Goal: Transaction & Acquisition: Book appointment/travel/reservation

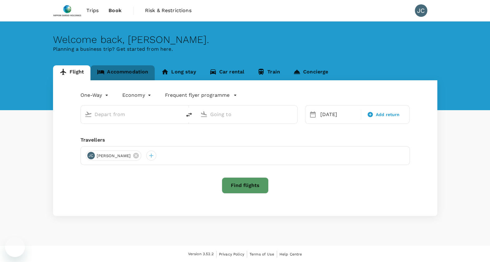
drag, startPoint x: 0, startPoint y: 0, endPoint x: 136, endPoint y: 67, distance: 151.9
click at [136, 67] on link "Accommodation" at bounding box center [122, 72] width 64 height 15
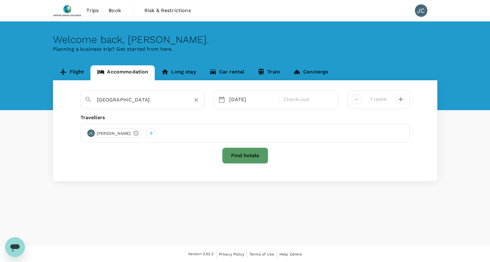
click at [135, 93] on div "Singapore" at bounding box center [146, 97] width 108 height 15
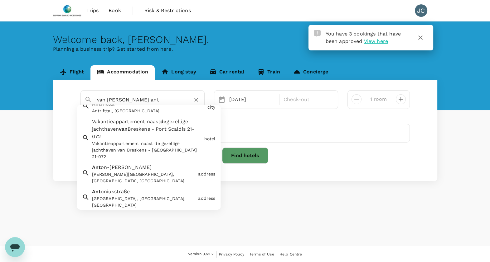
scroll to position [81, 0]
click at [155, 97] on input "van de valk ant" at bounding box center [140, 100] width 86 height 10
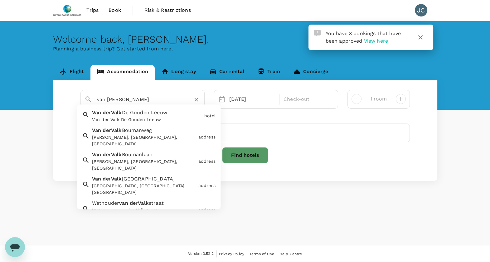
scroll to position [0, 0]
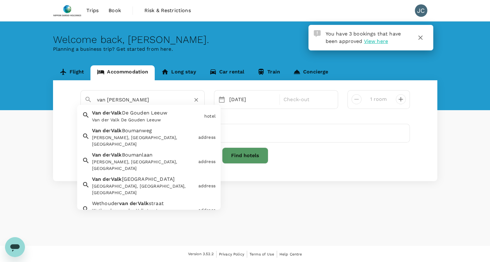
type input "Singapore"
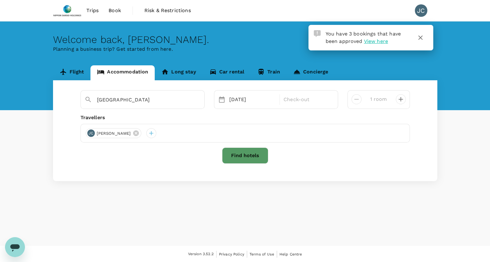
click at [290, 193] on div "Welcome back , Jonathan . Planning a business trip? Get started from here. Flig…" at bounding box center [245, 134] width 490 height 225
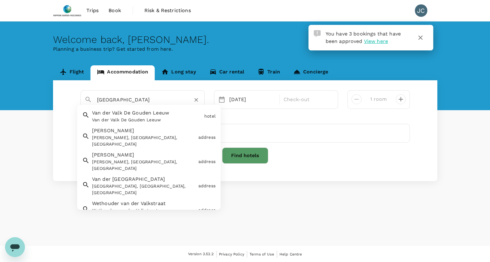
click at [148, 103] on input "Singapore" at bounding box center [140, 100] width 86 height 10
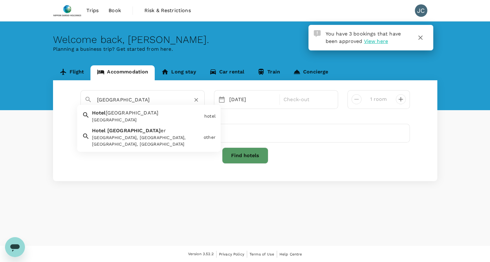
click at [178, 122] on div "Hotel Middelburg" at bounding box center [147, 120] width 110 height 7
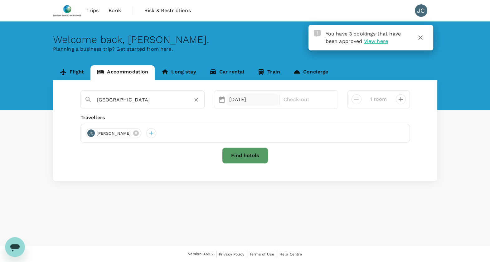
type input "Hotel Middelburg"
click at [250, 98] on div "24 Oct" at bounding box center [253, 99] width 52 height 12
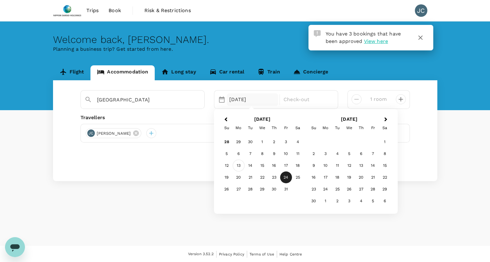
click at [239, 162] on div "13" at bounding box center [238, 166] width 12 height 12
click at [295, 169] on div "18" at bounding box center [298, 166] width 12 height 12
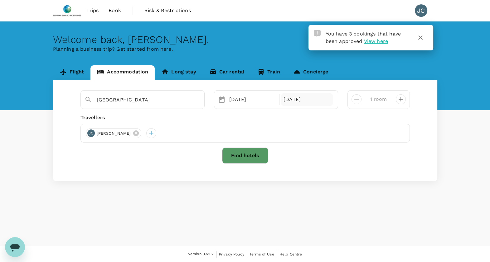
click at [303, 100] on div "18 Oct" at bounding box center [307, 99] width 52 height 12
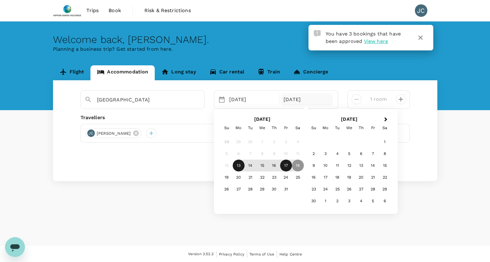
click at [285, 164] on div "17" at bounding box center [286, 166] width 12 height 12
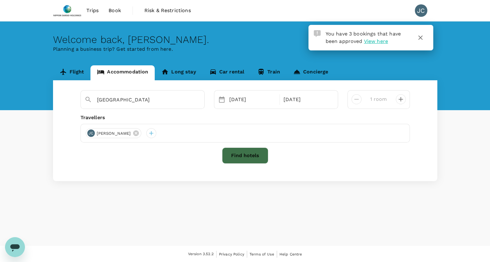
click at [252, 160] on button "Find hotels" at bounding box center [245, 156] width 46 height 16
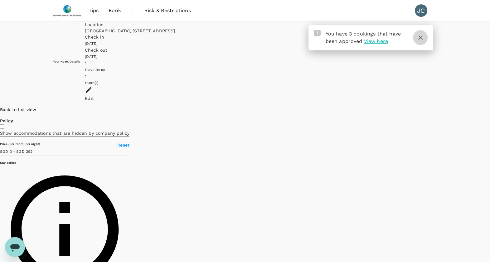
click at [421, 41] on icon "button" at bounding box center [419, 37] width 7 height 7
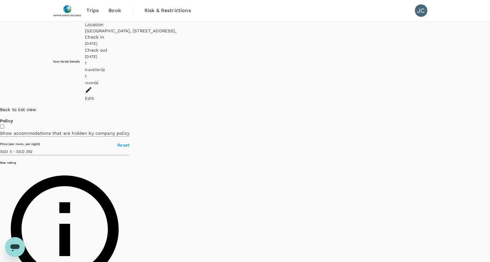
click at [80, 107] on div "Back to list view" at bounding box center [64, 110] width 129 height 6
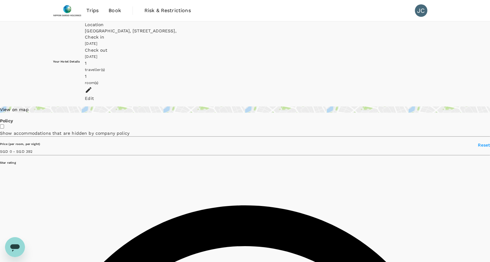
type input "392"
click at [73, 6] on img at bounding box center [67, 11] width 29 height 14
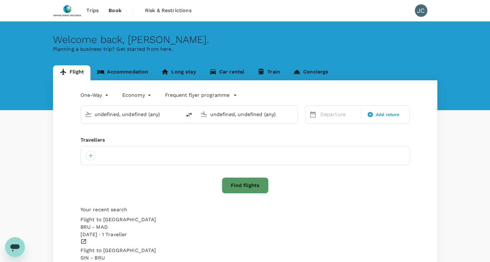
type input "Madrid–Barajas (MAD)"
type input "Singapore Changi (SIN)"
type input "Madrid–Barajas (MAD)"
type input "Singapore Changi (SIN)"
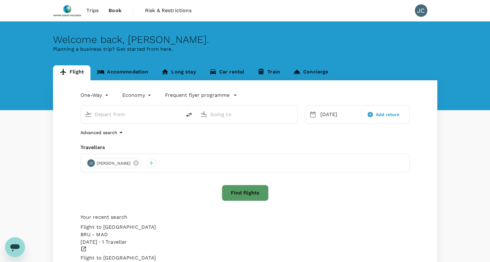
type input "Madrid–Barajas (MAD)"
type input "Singapore Changi (SIN)"
click at [114, 63] on div "Welcome back , Jonathan . Planning a business trip? Get started from here." at bounding box center [245, 66] width 490 height 89
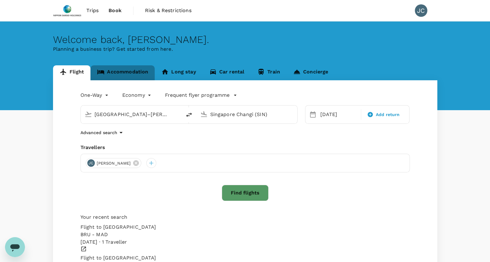
click at [115, 67] on link "Accommodation" at bounding box center [122, 72] width 64 height 15
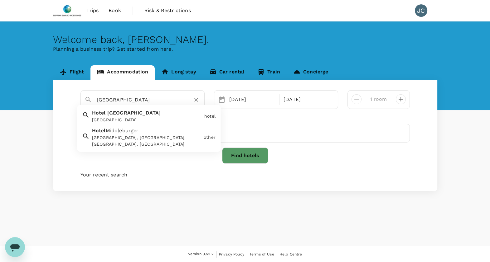
drag, startPoint x: 129, startPoint y: 100, endPoint x: 195, endPoint y: 100, distance: 65.4
click at [195, 100] on div "Hotel Middelburg" at bounding box center [148, 100] width 103 height 10
click at [195, 100] on icon "Clear" at bounding box center [196, 100] width 6 height 6
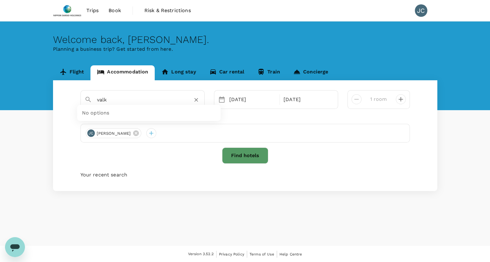
type input "valk"
type input "Hospedagem EXCALIBUR"
click at [195, 100] on icon "Clear" at bounding box center [196, 100] width 6 height 6
click at [163, 104] on input "text" at bounding box center [140, 100] width 86 height 10
click at [151, 93] on div "valk excluseif" at bounding box center [146, 97] width 108 height 15
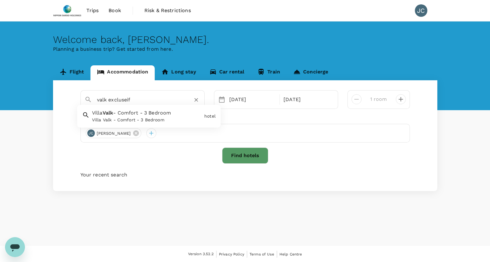
type input "valk excluseif"
click at [117, 105] on div at bounding box center [139, 97] width 121 height 16
type input "Villa Valk - Comfort - 3 Bedroom"
drag, startPoint x: 197, startPoint y: 105, endPoint x: 200, endPoint y: 98, distance: 8.1
click at [200, 98] on div "Villa Valk - Comfort - 3 Bedroom" at bounding box center [139, 97] width 121 height 16
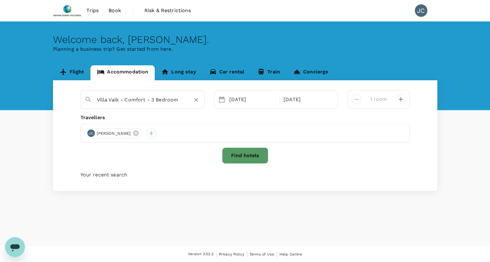
drag, startPoint x: 200, startPoint y: 98, endPoint x: 195, endPoint y: 104, distance: 8.0
click at [195, 104] on div at bounding box center [196, 100] width 9 height 9
click at [195, 104] on button "Clear" at bounding box center [196, 100] width 9 height 9
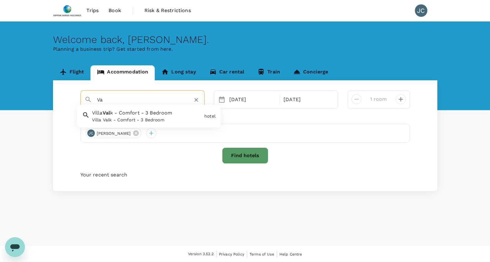
type input "V"
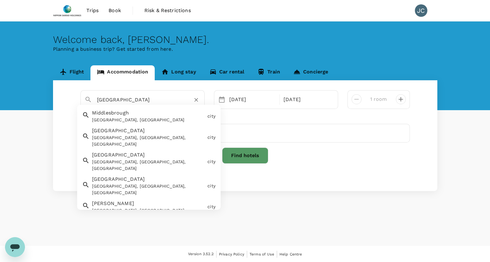
type input "Middlesbrough"
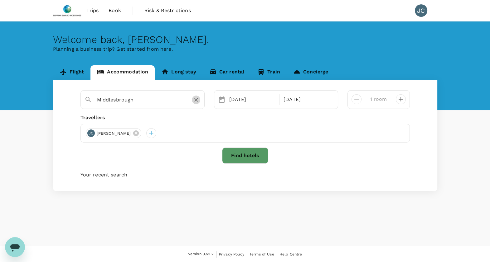
click at [199, 102] on button "Clear" at bounding box center [196, 100] width 9 height 9
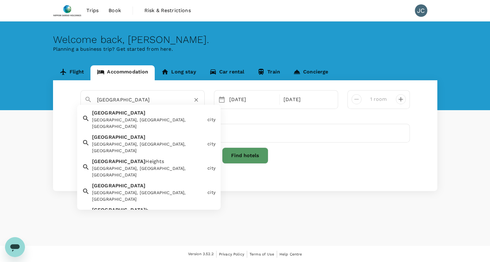
click at [157, 114] on div "Middleburg Middleburg, VA, USA" at bounding box center [146, 118] width 115 height 23
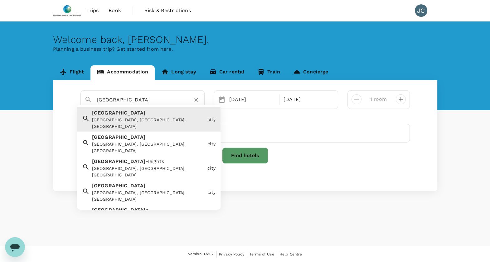
click at [153, 104] on input "Middleburg" at bounding box center [140, 100] width 86 height 10
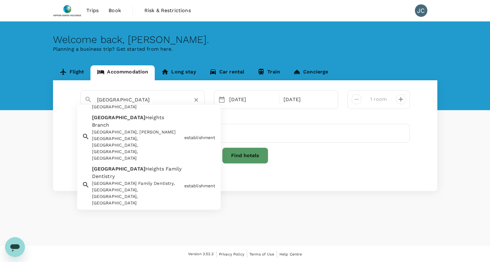
scroll to position [251, 0]
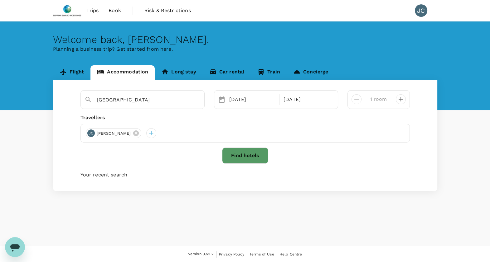
click at [136, 238] on div "Welcome back , Jonathan . Planning a business trip? Get started from here. Flig…" at bounding box center [245, 134] width 490 height 225
type input "Middlebur"
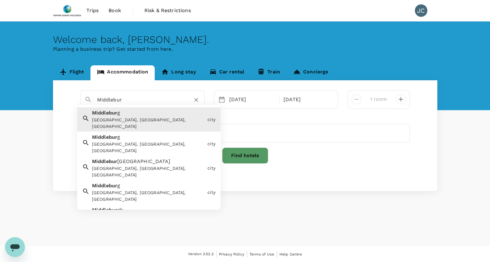
click at [145, 100] on input "Middlebur" at bounding box center [140, 100] width 86 height 10
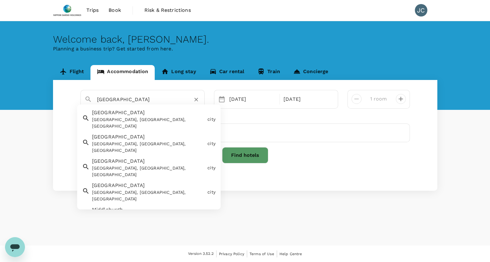
scroll to position [0, 0]
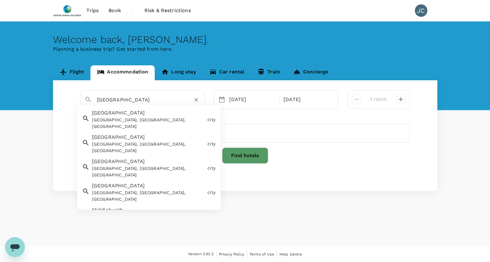
type input "Middlesbrough"
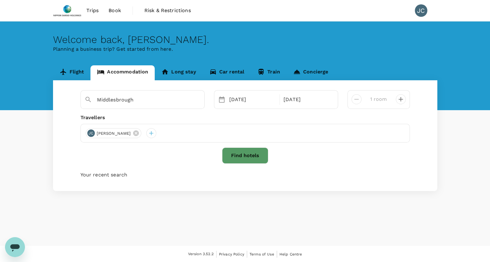
click at [260, 205] on div "Welcome back , Jonathan . Planning a business trip? Get started from here. Flig…" at bounding box center [245, 134] width 490 height 225
click at [153, 95] on div "Middlesbrough" at bounding box center [146, 97] width 108 height 15
click at [197, 103] on icon "Clear" at bounding box center [196, 100] width 6 height 6
click at [163, 98] on input "text" at bounding box center [140, 100] width 86 height 10
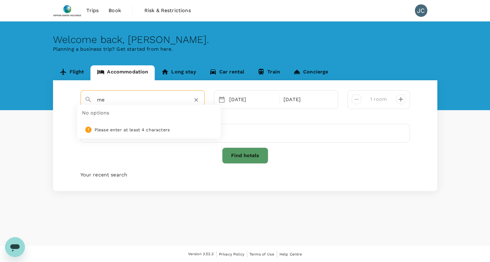
type input "m"
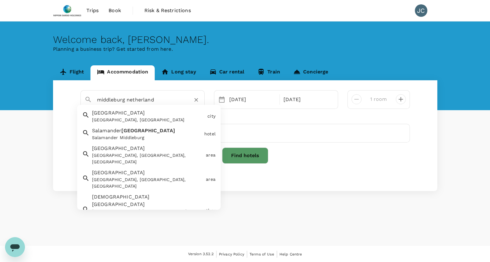
click at [135, 115] on div "Middelburg Middelburg, Netherlands" at bounding box center [146, 115] width 115 height 17
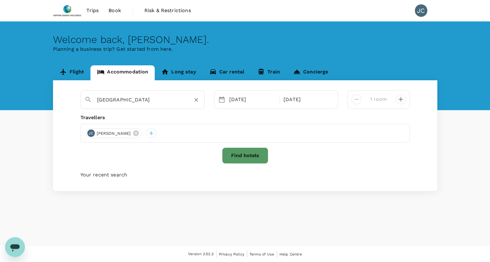
type input "Middelburg"
click at [224, 153] on button "Find hotels" at bounding box center [245, 156] width 46 height 16
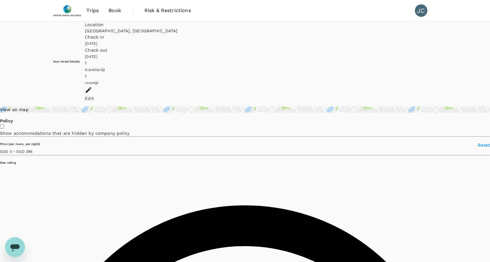
click at [96, 107] on div "View on map" at bounding box center [245, 110] width 490 height 6
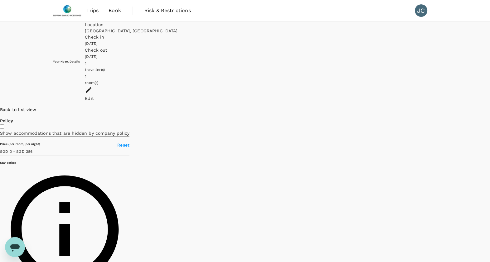
drag, startPoint x: 317, startPoint y: 116, endPoint x: 250, endPoint y: 106, distance: 67.7
click at [489, 107] on div at bounding box center [490, 107] width 0 height 0
drag, startPoint x: 283, startPoint y: 125, endPoint x: 268, endPoint y: 156, distance: 35.0
click at [377, 107] on div at bounding box center [433, 107] width 112 height 0
drag, startPoint x: 163, startPoint y: 173, endPoint x: 281, endPoint y: 42, distance: 176.5
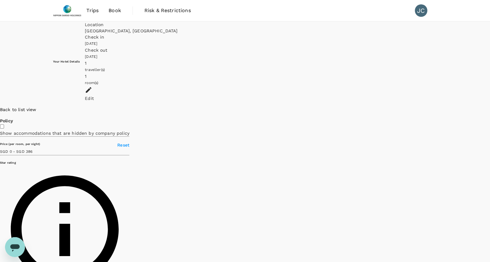
drag, startPoint x: 202, startPoint y: 136, endPoint x: 283, endPoint y: 173, distance: 89.4
click at [377, 107] on div at bounding box center [433, 107] width 112 height 0
drag, startPoint x: 254, startPoint y: 151, endPoint x: 228, endPoint y: 178, distance: 37.0
click at [377, 107] on div at bounding box center [433, 107] width 112 height 0
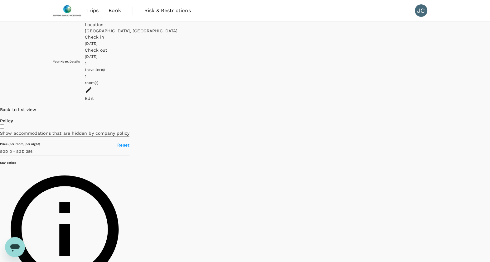
drag, startPoint x: 228, startPoint y: 172, endPoint x: 214, endPoint y: 230, distance: 59.5
click at [489, 107] on div at bounding box center [490, 107] width 0 height 0
drag, startPoint x: 226, startPoint y: 205, endPoint x: 215, endPoint y: 132, distance: 74.4
click at [377, 107] on div at bounding box center [433, 107] width 112 height 0
drag, startPoint x: 204, startPoint y: 134, endPoint x: 266, endPoint y: 70, distance: 89.7
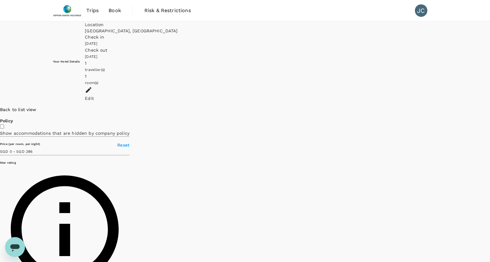
click at [489, 107] on div at bounding box center [490, 107] width 0 height 0
drag, startPoint x: 225, startPoint y: 142, endPoint x: 271, endPoint y: 32, distance: 119.2
drag, startPoint x: 306, startPoint y: 133, endPoint x: 271, endPoint y: 123, distance: 36.3
click at [377, 107] on div at bounding box center [433, 107] width 112 height 0
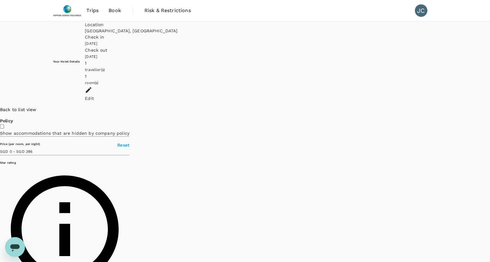
click at [396, 120] on icon at bounding box center [396, 120] width 0 height 0
drag, startPoint x: 205, startPoint y: 169, endPoint x: 226, endPoint y: 137, distance: 38.7
click at [489, 107] on div at bounding box center [490, 107] width 0 height 0
click at [418, 94] on icon at bounding box center [420, 91] width 4 height 6
click at [416, 18] on p "SGD 343.10" at bounding box center [416, 14] width 0 height 8
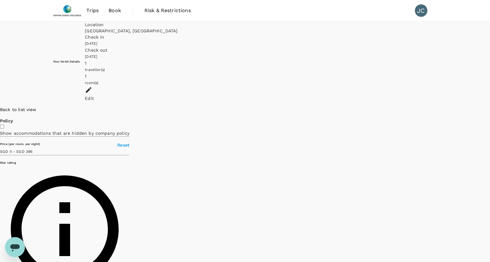
click at [64, 107] on div "Back to list view" at bounding box center [64, 110] width 129 height 6
type input "386"
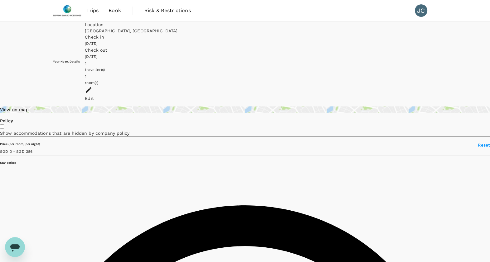
click at [78, 9] on img at bounding box center [67, 11] width 29 height 14
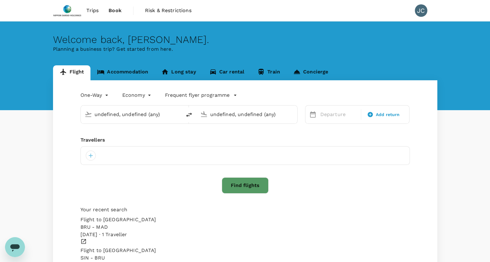
type input "Madrid–Barajas (MAD)"
type input "Singapore Changi (SIN)"
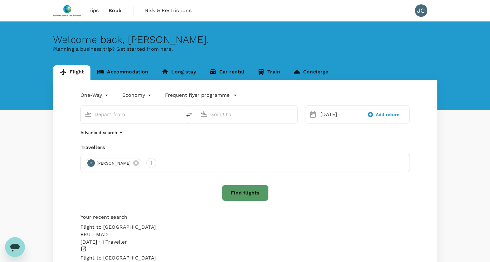
type input "Madrid–Barajas (MAD)"
type input "Singapore Changi (SIN)"
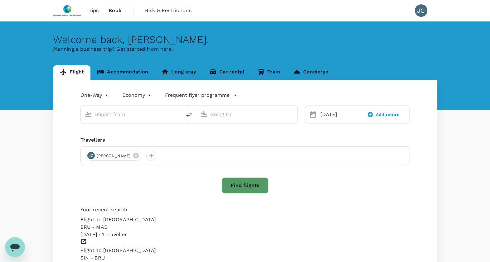
type input "Madrid–Barajas (MAD)"
type input "Singapore Changi (SIN)"
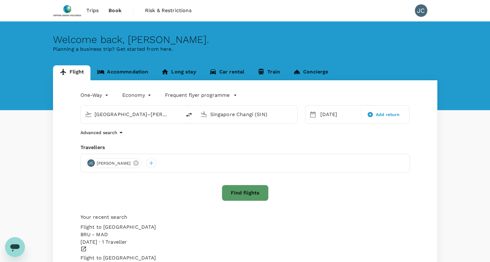
click at [149, 120] on div "Madrid–Barajas (MAD)" at bounding box center [130, 114] width 96 height 14
click at [126, 69] on link "Accommodation" at bounding box center [122, 72] width 64 height 15
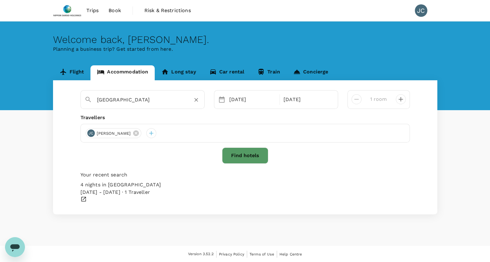
click at [132, 103] on input "Middelburg" at bounding box center [140, 100] width 86 height 10
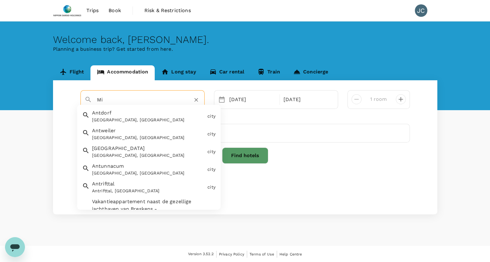
type input "M"
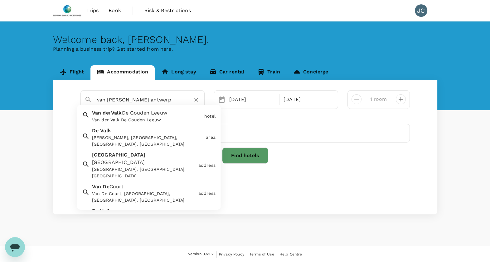
click at [163, 96] on input "van de valk antwerp" at bounding box center [140, 100] width 86 height 10
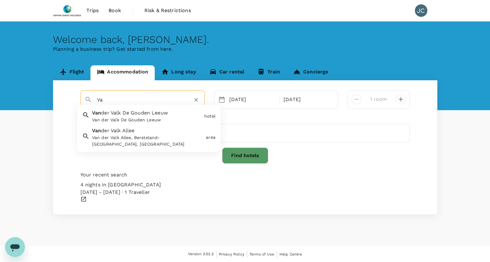
type input "V"
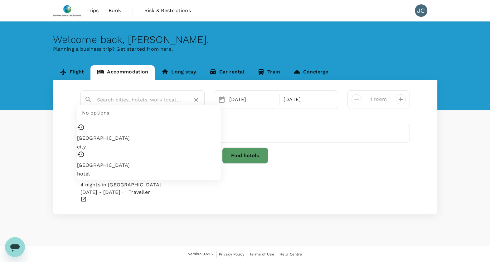
click at [173, 100] on input "text" at bounding box center [140, 100] width 86 height 10
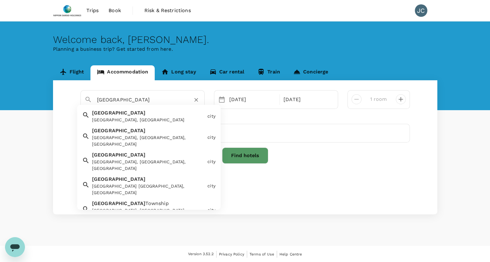
click at [168, 108] on div "Antwerp Antwerp, Belgium" at bounding box center [146, 115] width 115 height 17
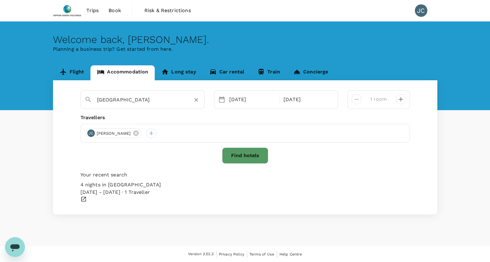
type input "[GEOGRAPHIC_DATA]"
click at [233, 152] on button "Find hotels" at bounding box center [245, 156] width 46 height 16
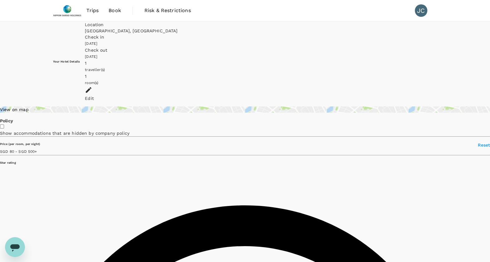
click at [82, 107] on div "View on map" at bounding box center [245, 110] width 490 height 6
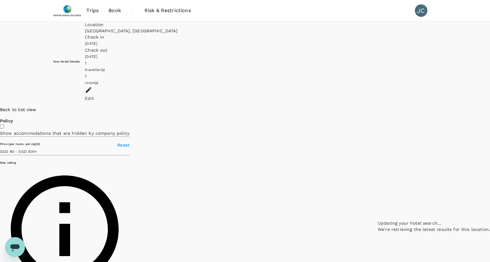
drag, startPoint x: 397, startPoint y: 195, endPoint x: 247, endPoint y: 122, distance: 167.3
click at [295, 125] on div at bounding box center [494, 164] width 399 height 249
click at [448, 154] on icon at bounding box center [450, 151] width 4 height 6
click at [446, 101] on div "Van Der Valk Hotel Antwerpen 1 Star 2 Stars 3 Stars 4 Stars 5 Stars 8.9 Very go…" at bounding box center [446, 30] width 0 height 142
drag, startPoint x: 283, startPoint y: 210, endPoint x: 293, endPoint y: 142, distance: 68.3
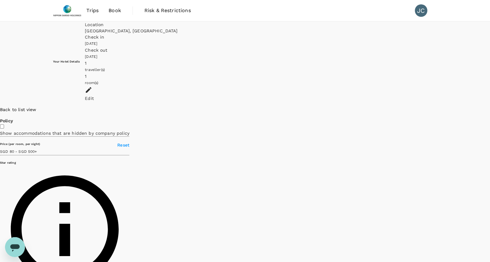
click at [489, 107] on div at bounding box center [490, 107] width 0 height 0
drag, startPoint x: 267, startPoint y: 122, endPoint x: 264, endPoint y: 171, distance: 48.7
click at [377, 107] on div at bounding box center [433, 107] width 112 height 0
drag, startPoint x: 256, startPoint y: 132, endPoint x: 285, endPoint y: 102, distance: 42.1
click at [489, 107] on div at bounding box center [490, 107] width 0 height 0
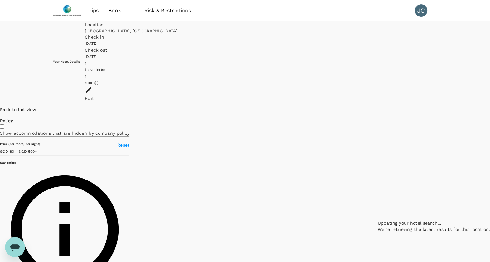
drag, startPoint x: 286, startPoint y: 130, endPoint x: 314, endPoint y: 112, distance: 34.0
click at [377, 107] on div at bounding box center [433, 107] width 112 height 0
drag, startPoint x: 299, startPoint y: 132, endPoint x: 285, endPoint y: 158, distance: 29.4
click at [377, 107] on div at bounding box center [433, 107] width 112 height 0
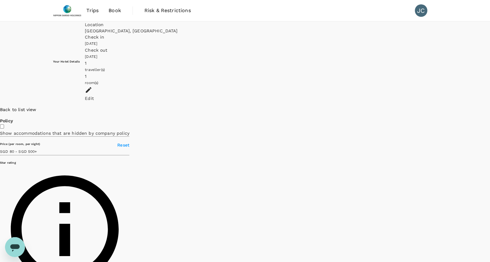
click at [449, 143] on icon at bounding box center [451, 140] width 4 height 6
click at [448, 62] on p "SGD 112.23" at bounding box center [448, 58] width 0 height 8
type input "499.45"
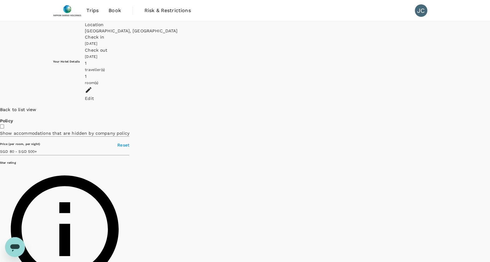
click at [67, 13] on img at bounding box center [67, 11] width 29 height 14
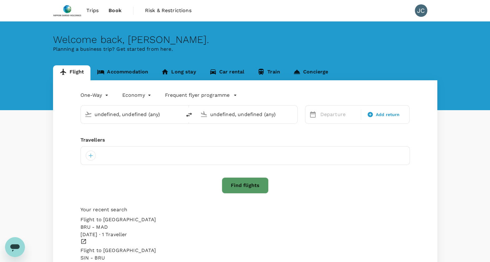
type input "Madrid–Barajas (MAD)"
type input "Singapore Changi (SIN)"
type input "Madrid–Barajas (MAD)"
type input "Singapore Changi (SIN)"
type input "Madrid–Barajas (MAD)"
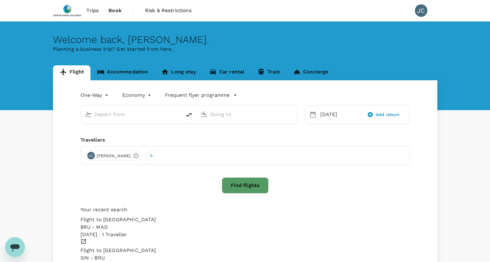
type input "Singapore Changi (SIN)"
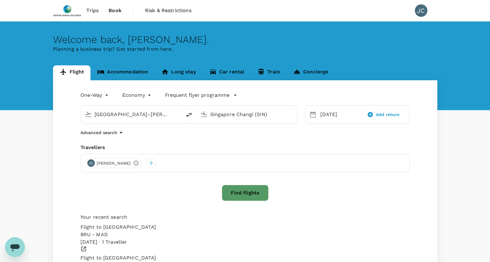
click at [141, 73] on link "Accommodation" at bounding box center [122, 72] width 64 height 15
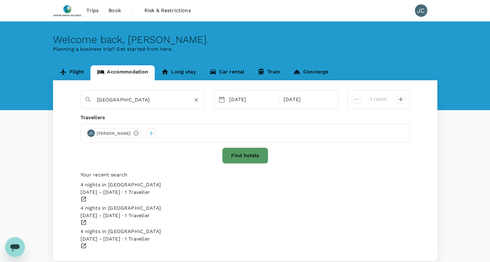
click at [156, 93] on div "Dordrecht" at bounding box center [146, 97] width 108 height 15
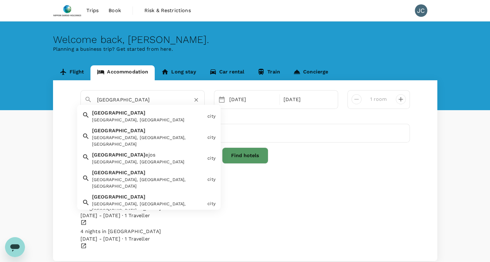
click at [137, 113] on div "Madrid Madrid, Spain" at bounding box center [146, 115] width 115 height 17
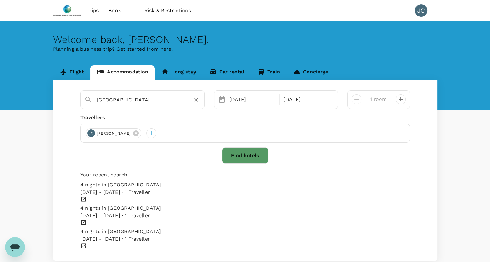
type input "Madrid"
click at [252, 149] on button "Find hotels" at bounding box center [245, 156] width 46 height 16
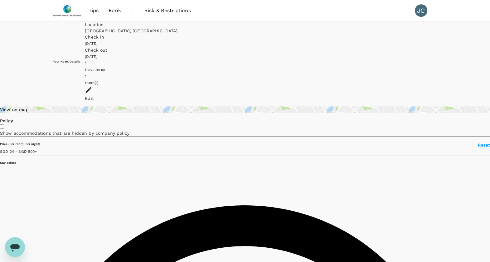
type input "33.98"
click at [117, 107] on div "View on map" at bounding box center [245, 110] width 490 height 6
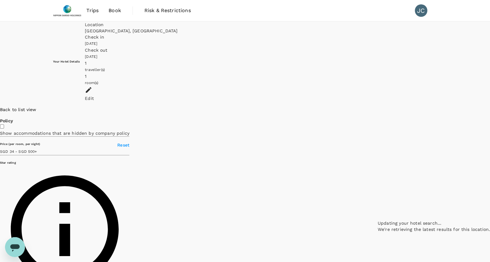
drag, startPoint x: 343, startPoint y: 155, endPoint x: 241, endPoint y: 145, distance: 102.7
drag, startPoint x: 344, startPoint y: 157, endPoint x: 304, endPoint y: 155, distance: 40.3
drag, startPoint x: 372, startPoint y: 164, endPoint x: 348, endPoint y: 129, distance: 42.4
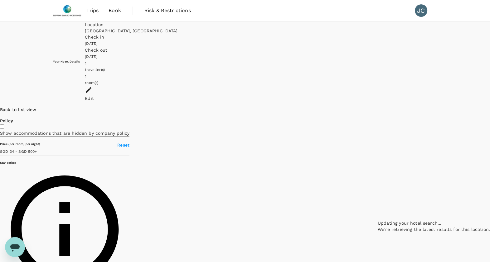
drag, startPoint x: 312, startPoint y: 171, endPoint x: 325, endPoint y: 173, distance: 13.5
drag, startPoint x: 324, startPoint y: 177, endPoint x: 282, endPoint y: 160, distance: 45.7
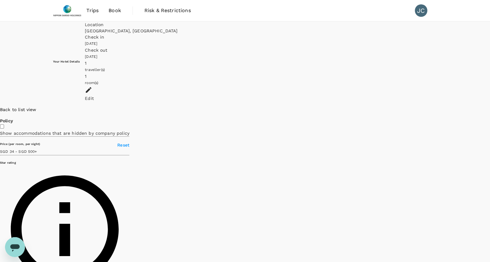
drag, startPoint x: 338, startPoint y: 173, endPoint x: 341, endPoint y: 121, distance: 52.2
drag, startPoint x: 376, startPoint y: 157, endPoint x: 352, endPoint y: 207, distance: 55.1
drag, startPoint x: 362, startPoint y: 201, endPoint x: 327, endPoint y: 136, distance: 73.9
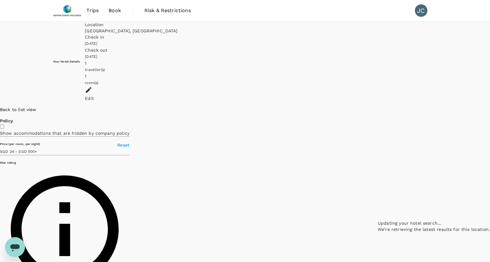
drag, startPoint x: 373, startPoint y: 146, endPoint x: 405, endPoint y: 179, distance: 45.6
click at [489, 107] on div at bounding box center [490, 107] width 0 height 0
drag, startPoint x: 282, startPoint y: 158, endPoint x: 330, endPoint y: 170, distance: 49.7
click at [489, 107] on div at bounding box center [490, 107] width 0 height 0
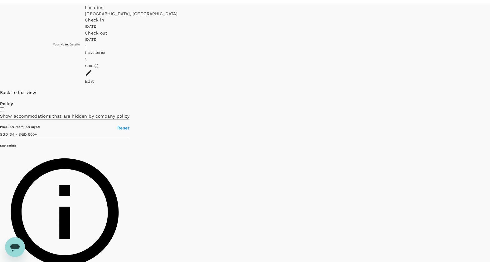
scroll to position [25, 0]
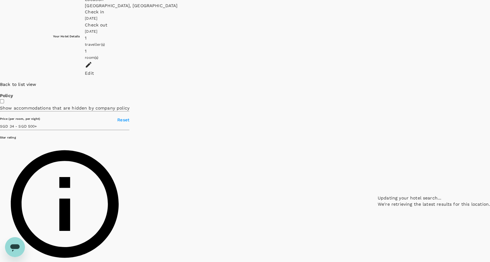
drag, startPoint x: 333, startPoint y: 164, endPoint x: 293, endPoint y: 109, distance: 67.7
drag, startPoint x: 315, startPoint y: 129, endPoint x: 255, endPoint y: 140, distance: 61.4
drag, startPoint x: 257, startPoint y: 139, endPoint x: 324, endPoint y: 113, distance: 71.6
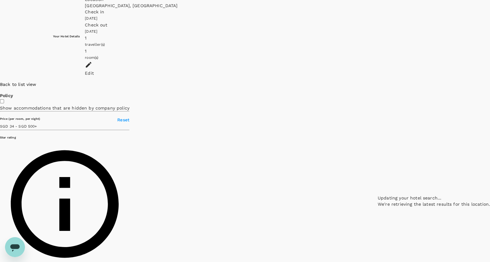
click at [377, 81] on div at bounding box center [433, 81] width 112 height 0
drag, startPoint x: 210, startPoint y: 137, endPoint x: 354, endPoint y: 113, distance: 146.0
click at [489, 81] on div at bounding box center [490, 81] width 0 height 0
drag, startPoint x: 288, startPoint y: 141, endPoint x: 266, endPoint y: 78, distance: 67.1
click at [377, 81] on div at bounding box center [433, 81] width 112 height 0
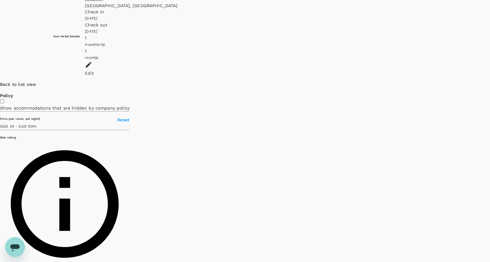
drag, startPoint x: 302, startPoint y: 151, endPoint x: 195, endPoint y: 210, distance: 122.4
click at [489, 81] on div at bounding box center [490, 81] width 0 height 0
drag, startPoint x: 365, startPoint y: 135, endPoint x: 204, endPoint y: 209, distance: 177.2
drag, startPoint x: 267, startPoint y: 155, endPoint x: 166, endPoint y: 163, distance: 101.3
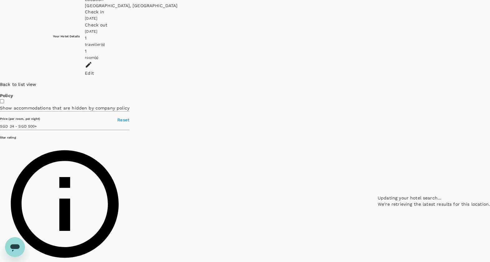
click at [377, 81] on div at bounding box center [433, 81] width 112 height 0
drag, startPoint x: 258, startPoint y: 135, endPoint x: 283, endPoint y: 218, distance: 86.1
click at [377, 81] on div at bounding box center [433, 81] width 112 height 0
drag, startPoint x: 287, startPoint y: 135, endPoint x: 411, endPoint y: 204, distance: 141.8
click at [411, 81] on div at bounding box center [433, 81] width 112 height 0
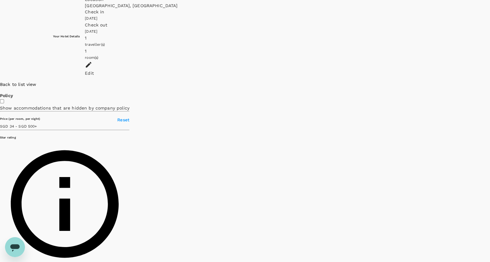
drag, startPoint x: 399, startPoint y: 155, endPoint x: 223, endPoint y: 120, distance: 179.8
drag, startPoint x: 316, startPoint y: 187, endPoint x: 192, endPoint y: 126, distance: 138.5
drag, startPoint x: 245, startPoint y: 144, endPoint x: 237, endPoint y: 159, distance: 17.2
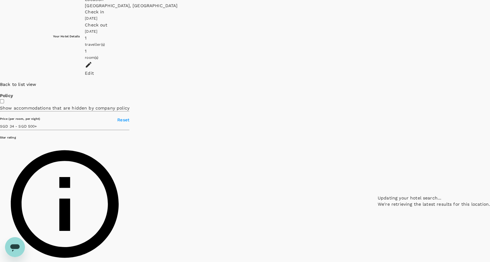
click at [377, 81] on div at bounding box center [433, 81] width 112 height 0
drag, startPoint x: 355, startPoint y: 144, endPoint x: 293, endPoint y: 73, distance: 94.3
drag, startPoint x: 199, startPoint y: 163, endPoint x: 177, endPoint y: 101, distance: 65.3
click at [489, 81] on div at bounding box center [490, 81] width 0 height 0
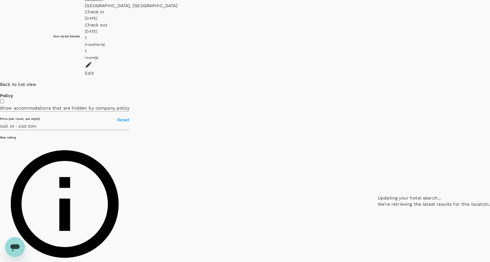
drag, startPoint x: 209, startPoint y: 115, endPoint x: 204, endPoint y: 74, distance: 41.4
click at [377, 81] on div at bounding box center [433, 81] width 112 height 0
drag, startPoint x: 214, startPoint y: 84, endPoint x: 206, endPoint y: 65, distance: 20.7
click at [377, 81] on div at bounding box center [433, 81] width 112 height 0
drag, startPoint x: 219, startPoint y: 100, endPoint x: 88, endPoint y: 54, distance: 139.0
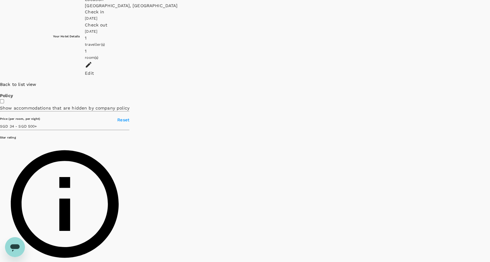
drag, startPoint x: 128, startPoint y: 69, endPoint x: 163, endPoint y: 20, distance: 60.7
drag, startPoint x: 168, startPoint y: 61, endPoint x: 187, endPoint y: 23, distance: 42.4
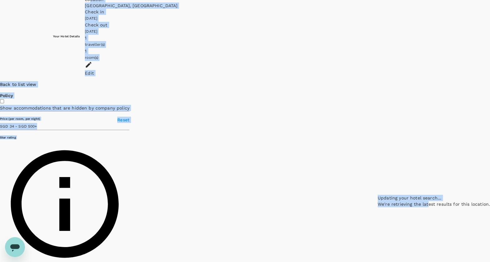
drag, startPoint x: 182, startPoint y: -5, endPoint x: 177, endPoint y: -16, distance: 11.7
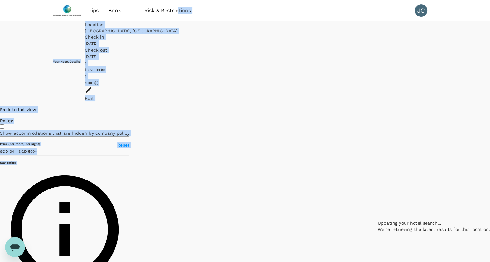
drag, startPoint x: 177, startPoint y: -16, endPoint x: 213, endPoint y: 92, distance: 113.4
click at [377, 107] on div at bounding box center [433, 107] width 112 height 0
click at [254, 34] on div "Madrid, Spain" at bounding box center [261, 31] width 352 height 6
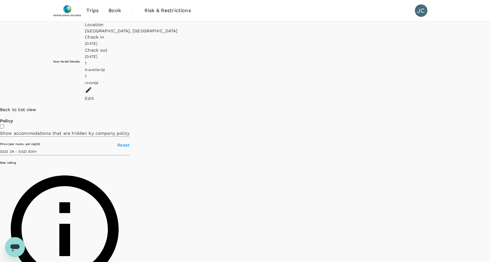
drag, startPoint x: 305, startPoint y: 134, endPoint x: 272, endPoint y: 132, distance: 33.8
click at [489, 107] on div at bounding box center [490, 107] width 0 height 0
drag, startPoint x: 252, startPoint y: 141, endPoint x: 295, endPoint y: 129, distance: 45.3
click at [377, 107] on div at bounding box center [433, 107] width 112 height 0
drag, startPoint x: 201, startPoint y: 93, endPoint x: 280, endPoint y: 209, distance: 140.6
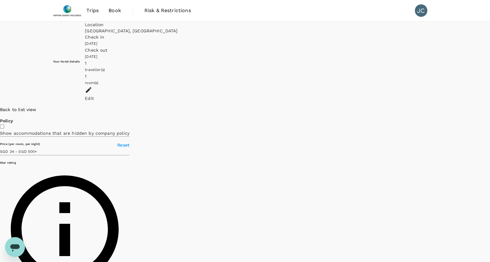
click at [489, 107] on div at bounding box center [490, 107] width 0 height 0
drag, startPoint x: 229, startPoint y: 229, endPoint x: 294, endPoint y: 242, distance: 65.8
click at [489, 107] on div at bounding box center [490, 107] width 0 height 0
drag, startPoint x: 308, startPoint y: 194, endPoint x: 241, endPoint y: 91, distance: 122.7
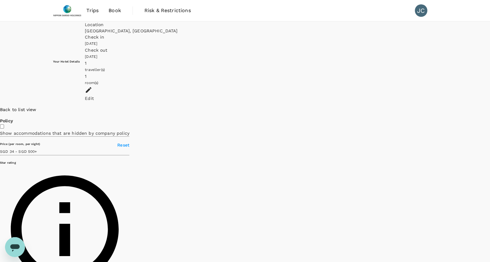
drag, startPoint x: 288, startPoint y: 135, endPoint x: 243, endPoint y: 212, distance: 88.8
click at [489, 107] on div at bounding box center [490, 107] width 0 height 0
drag, startPoint x: 231, startPoint y: 155, endPoint x: 349, endPoint y: 199, distance: 126.2
click at [489, 107] on div at bounding box center [490, 107] width 0 height 0
click at [405, 114] on icon at bounding box center [407, 111] width 4 height 6
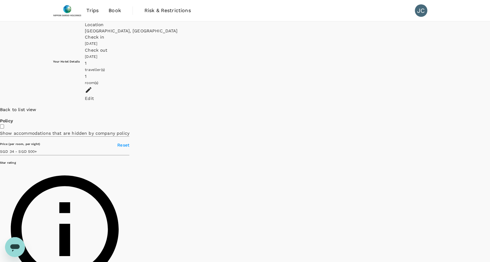
drag, startPoint x: 227, startPoint y: 122, endPoint x: 232, endPoint y: 151, distance: 29.3
click at [489, 107] on div at bounding box center [490, 107] width 0 height 0
drag, startPoint x: 269, startPoint y: 94, endPoint x: 267, endPoint y: 130, distance: 36.2
click at [489, 107] on div at bounding box center [490, 107] width 0 height 0
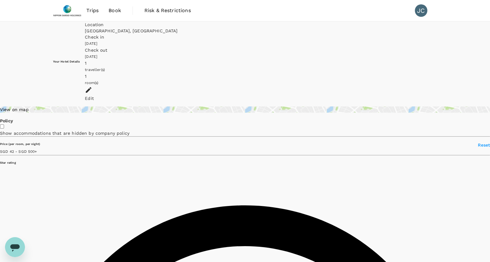
type input "499.98"
type input "33.98"
click at [99, 107] on div "View on map" at bounding box center [245, 110] width 490 height 6
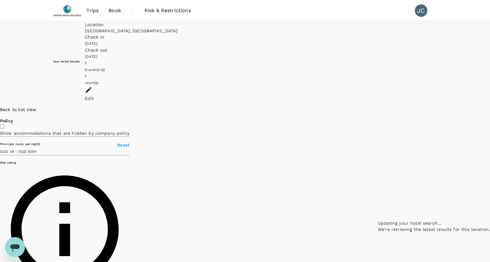
drag, startPoint x: 349, startPoint y: 134, endPoint x: 300, endPoint y: 109, distance: 55.8
click at [377, 107] on div at bounding box center [433, 107] width 112 height 0
drag, startPoint x: 362, startPoint y: 150, endPoint x: 299, endPoint y: 224, distance: 97.5
click at [377, 107] on div at bounding box center [433, 107] width 112 height 0
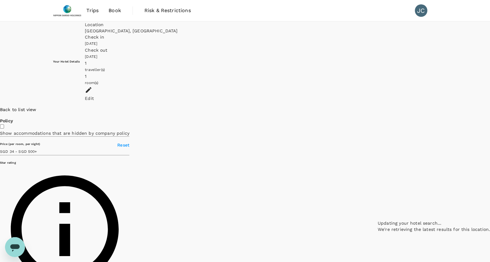
click at [354, 83] on div "Quatro Puerta Del Sol Hotel 1 Star 2 Stars 3 Stars 4 Stars 5 Stars 8.5 Very goo…" at bounding box center [354, 3] width 0 height 160
drag, startPoint x: 171, startPoint y: 130, endPoint x: 272, endPoint y: 133, distance: 101.0
click at [377, 107] on div at bounding box center [433, 107] width 112 height 0
drag, startPoint x: 254, startPoint y: 143, endPoint x: 291, endPoint y: 145, distance: 36.5
click at [377, 107] on div at bounding box center [433, 107] width 112 height 0
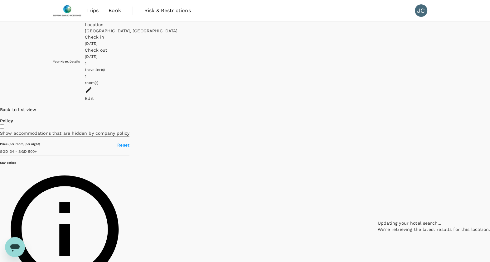
drag, startPoint x: 247, startPoint y: 168, endPoint x: 335, endPoint y: 218, distance: 101.0
click at [377, 107] on div at bounding box center [433, 107] width 112 height 0
drag, startPoint x: 309, startPoint y: 170, endPoint x: 222, endPoint y: 110, distance: 106.1
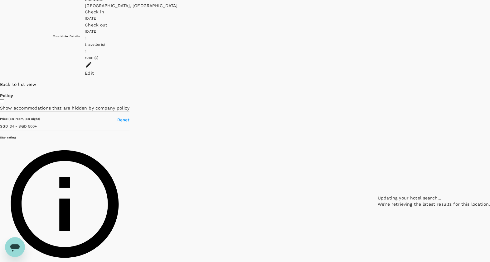
drag, startPoint x: 266, startPoint y: 120, endPoint x: 206, endPoint y: 194, distance: 95.5
click at [377, 81] on div at bounding box center [433, 81] width 112 height 0
drag, startPoint x: 276, startPoint y: 143, endPoint x: 284, endPoint y: 103, distance: 41.3
click at [377, 81] on div at bounding box center [433, 81] width 112 height 0
drag, startPoint x: 279, startPoint y: 114, endPoint x: 283, endPoint y: 129, distance: 16.1
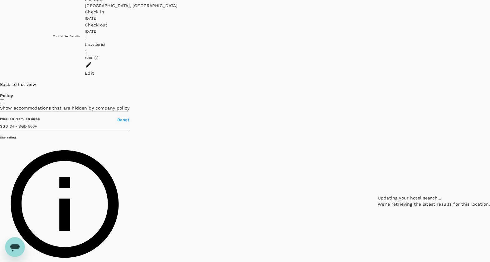
click at [377, 81] on div at bounding box center [433, 81] width 112 height 0
drag, startPoint x: 273, startPoint y: 169, endPoint x: 248, endPoint y: 131, distance: 45.8
click at [377, 81] on div at bounding box center [433, 81] width 112 height 0
drag, startPoint x: 335, startPoint y: 138, endPoint x: 249, endPoint y: 178, distance: 94.4
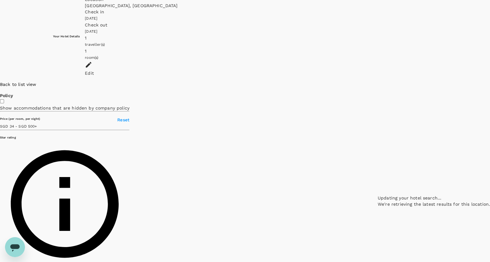
drag, startPoint x: 250, startPoint y: 149, endPoint x: 357, endPoint y: 161, distance: 106.9
click at [377, 81] on div at bounding box center [433, 81] width 112 height 0
drag, startPoint x: 391, startPoint y: 166, endPoint x: 283, endPoint y: 122, distance: 117.0
drag, startPoint x: 235, startPoint y: 158, endPoint x: 211, endPoint y: 188, distance: 37.9
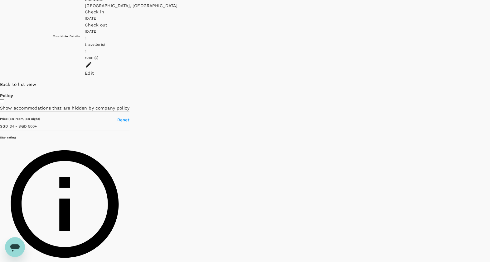
click at [489, 81] on div at bounding box center [490, 81] width 0 height 0
drag, startPoint x: 319, startPoint y: 174, endPoint x: 186, endPoint y: -17, distance: 232.5
drag, startPoint x: 173, startPoint y: 78, endPoint x: 262, endPoint y: 175, distance: 131.7
click at [489, 81] on div at bounding box center [490, 81] width 0 height 0
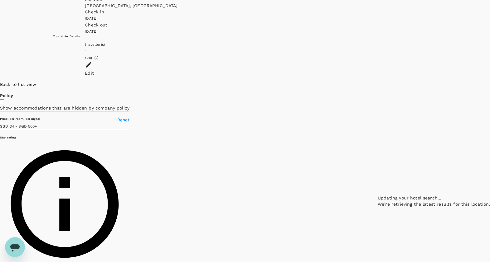
drag, startPoint x: 259, startPoint y: 173, endPoint x: 199, endPoint y: 50, distance: 137.0
click at [377, 81] on div "← Move left → Move right ↑ Move up ↓ Move down + Zoom in - Zoom out Home Jump l…" at bounding box center [433, 144] width 112 height 126
click at [338, 16] on p "SGD 192.63" at bounding box center [338, 11] width 0 height 8
drag, startPoint x: 293, startPoint y: 182, endPoint x: 245, endPoint y: 112, distance: 85.6
click at [489, 81] on div at bounding box center [490, 81] width 0 height 0
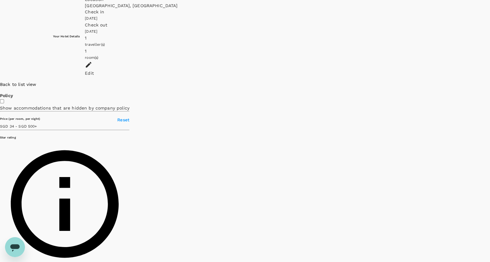
drag, startPoint x: 229, startPoint y: 164, endPoint x: 214, endPoint y: 98, distance: 67.7
click at [489, 81] on div at bounding box center [490, 81] width 0 height 0
drag, startPoint x: 247, startPoint y: 106, endPoint x: 201, endPoint y: 46, distance: 75.6
click at [377, 81] on div "← Move left → Move right ↑ Move up ↓ Move down + Zoom in - Zoom out Home Jump l…" at bounding box center [433, 144] width 112 height 126
drag, startPoint x: 282, startPoint y: 165, endPoint x: 277, endPoint y: 107, distance: 58.8
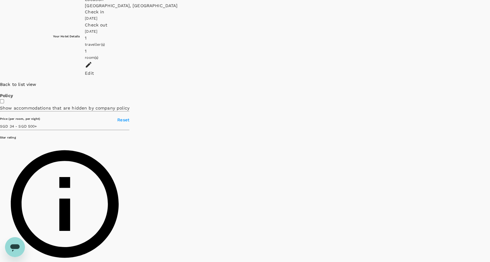
click at [489, 81] on div at bounding box center [490, 81] width 0 height 0
drag, startPoint x: 289, startPoint y: 107, endPoint x: 211, endPoint y: 75, distance: 84.4
click at [489, 81] on div at bounding box center [490, 81] width 0 height 0
drag, startPoint x: 267, startPoint y: 140, endPoint x: 478, endPoint y: 86, distance: 217.2
click at [489, 81] on div at bounding box center [490, 81] width 0 height 0
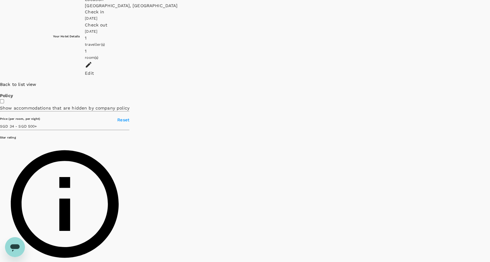
drag, startPoint x: 317, startPoint y: 114, endPoint x: 386, endPoint y: 115, distance: 68.6
click at [489, 81] on div at bounding box center [490, 81] width 0 height 0
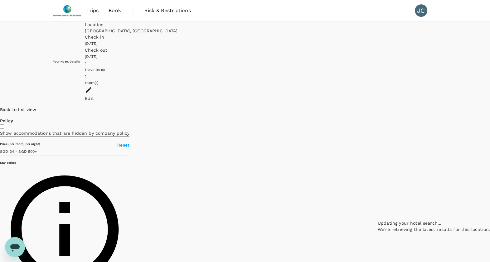
drag, startPoint x: 265, startPoint y: 175, endPoint x: 438, endPoint y: 123, distance: 180.6
click at [438, 107] on div at bounding box center [433, 107] width 112 height 0
drag, startPoint x: 427, startPoint y: 140, endPoint x: 386, endPoint y: 84, distance: 69.5
click at [387, 107] on div at bounding box center [433, 107] width 112 height 0
drag, startPoint x: 396, startPoint y: 123, endPoint x: 338, endPoint y: 95, distance: 64.7
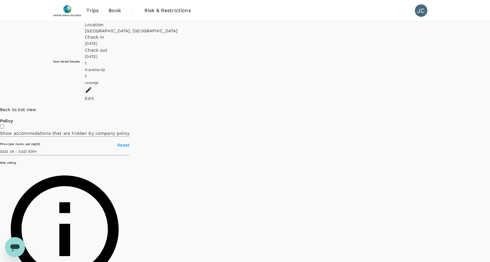
click at [489, 107] on div at bounding box center [490, 107] width 0 height 0
drag, startPoint x: 307, startPoint y: 128, endPoint x: 265, endPoint y: 248, distance: 127.4
click at [489, 107] on div at bounding box center [490, 107] width 0 height 0
drag, startPoint x: 277, startPoint y: 147, endPoint x: 290, endPoint y: 136, distance: 17.0
click at [489, 107] on div at bounding box center [490, 107] width 0 height 0
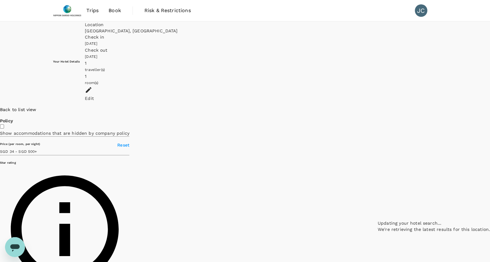
drag, startPoint x: 236, startPoint y: 195, endPoint x: 254, endPoint y: 161, distance: 38.2
click at [377, 107] on div at bounding box center [433, 107] width 112 height 0
drag, startPoint x: 344, startPoint y: 160, endPoint x: 210, endPoint y: 282, distance: 181.8
drag, startPoint x: 274, startPoint y: 186, endPoint x: 401, endPoint y: 21, distance: 208.5
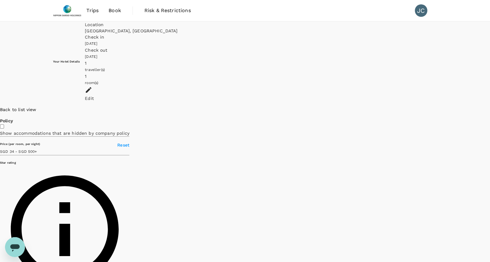
drag, startPoint x: 360, startPoint y: 69, endPoint x: 376, endPoint y: 74, distance: 16.6
click at [489, 107] on div at bounding box center [490, 107] width 0 height 0
drag, startPoint x: 382, startPoint y: 125, endPoint x: 264, endPoint y: 76, distance: 127.6
click at [489, 107] on div at bounding box center [490, 107] width 0 height 0
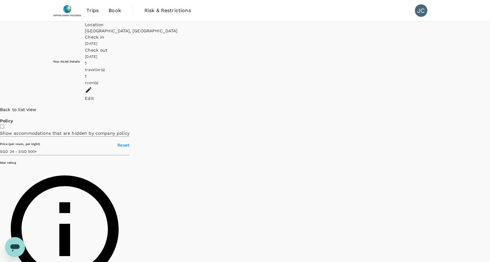
drag, startPoint x: 293, startPoint y: 132, endPoint x: 310, endPoint y: 160, distance: 33.1
click at [489, 107] on div at bounding box center [490, 107] width 0 height 0
drag, startPoint x: 322, startPoint y: 132, endPoint x: 309, endPoint y: 169, distance: 39.2
click at [489, 107] on div at bounding box center [490, 107] width 0 height 0
drag, startPoint x: 356, startPoint y: 145, endPoint x: 254, endPoint y: 173, distance: 105.9
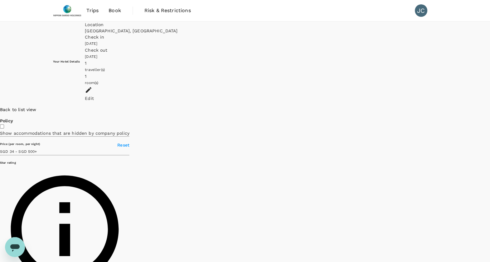
click at [489, 107] on div at bounding box center [490, 107] width 0 height 0
drag, startPoint x: 275, startPoint y: 184, endPoint x: 255, endPoint y: 156, distance: 34.2
click at [489, 107] on div at bounding box center [490, 107] width 0 height 0
drag, startPoint x: 223, startPoint y: 134, endPoint x: 246, endPoint y: 141, distance: 24.0
click at [489, 107] on div at bounding box center [490, 107] width 0 height 0
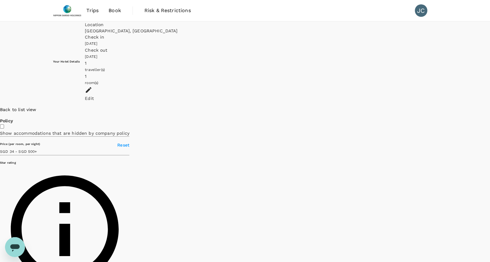
drag, startPoint x: 384, startPoint y: 193, endPoint x: 249, endPoint y: 131, distance: 148.5
drag, startPoint x: 298, startPoint y: 144, endPoint x: 324, endPoint y: 161, distance: 31.5
click at [489, 107] on div at bounding box center [490, 107] width 0 height 0
click at [377, 107] on div at bounding box center [433, 107] width 112 height 0
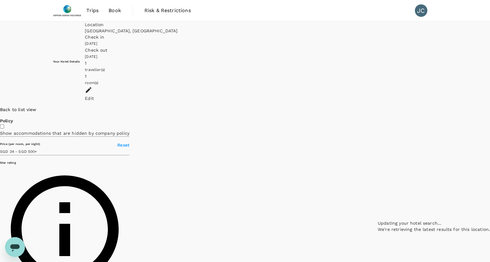
drag, startPoint x: 337, startPoint y: 120, endPoint x: 366, endPoint y: 161, distance: 49.8
click at [377, 107] on div at bounding box center [433, 107] width 112 height 0
click at [36, 107] on span "Back to list view" at bounding box center [18, 109] width 36 height 5
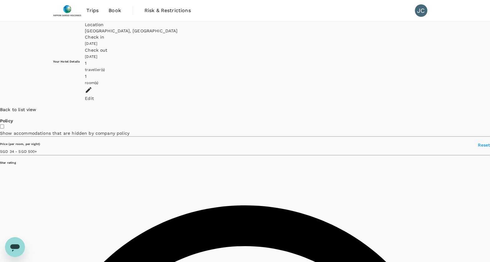
type input "499.98"
type input "SGD"
click at [36, 107] on span "Back to list view" at bounding box center [18, 109] width 36 height 5
type input "499.98"
click at [60, 8] on img at bounding box center [67, 11] width 29 height 14
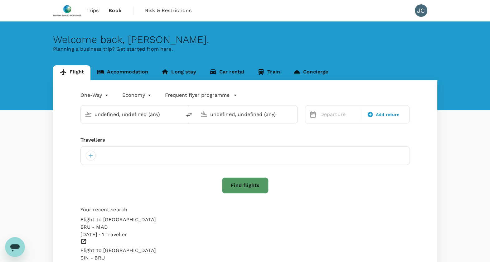
type input "Madrid–Barajas (MAD)"
type input "Singapore Changi (SIN)"
type input "Madrid–Barajas (MAD)"
type input "Singapore Changi (SIN)"
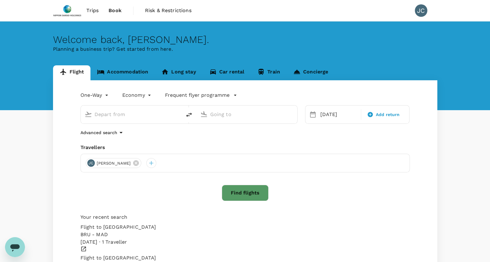
type input "Madrid–Barajas (MAD)"
type input "Singapore Changi (SIN)"
click at [125, 73] on link "Accommodation" at bounding box center [122, 72] width 64 height 15
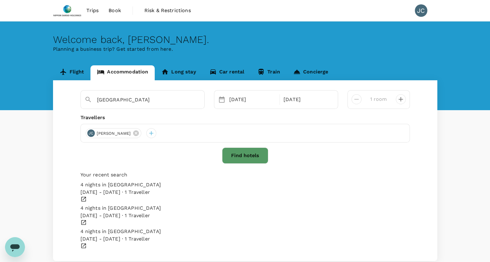
click at [243, 149] on button "Find hotels" at bounding box center [245, 156] width 46 height 16
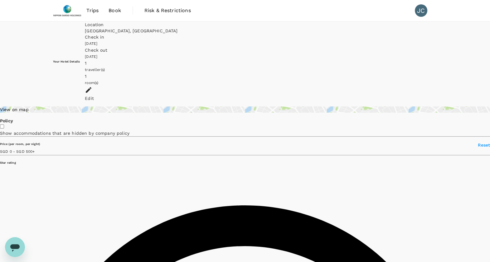
type input "500"
type input "SGD"
click at [76, 107] on div "View on map" at bounding box center [245, 110] width 490 height 6
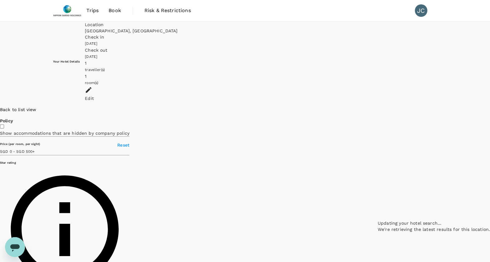
drag, startPoint x: 391, startPoint y: 189, endPoint x: 323, endPoint y: 143, distance: 82.1
drag, startPoint x: 316, startPoint y: 176, endPoint x: 269, endPoint y: 145, distance: 56.8
drag, startPoint x: 252, startPoint y: 145, endPoint x: 243, endPoint y: 91, distance: 55.0
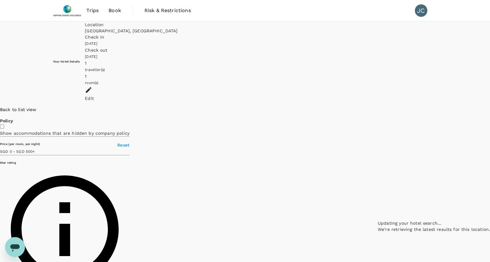
click at [377, 107] on div at bounding box center [433, 107] width 112 height 0
drag, startPoint x: 419, startPoint y: 208, endPoint x: 355, endPoint y: 170, distance: 74.1
drag, startPoint x: 332, startPoint y: 168, endPoint x: 315, endPoint y: 179, distance: 19.7
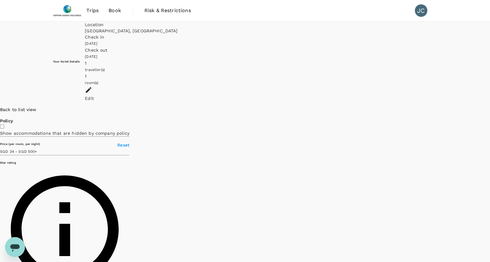
drag, startPoint x: 386, startPoint y: 160, endPoint x: 313, endPoint y: 145, distance: 74.0
drag, startPoint x: 288, startPoint y: 168, endPoint x: 264, endPoint y: 206, distance: 45.0
drag, startPoint x: 333, startPoint y: 185, endPoint x: 331, endPoint y: 246, distance: 61.1
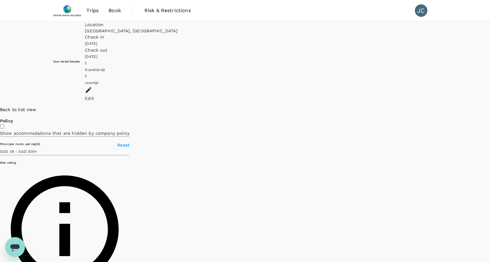
drag, startPoint x: 319, startPoint y: 162, endPoint x: 330, endPoint y: 90, distance: 72.5
drag, startPoint x: 313, startPoint y: 88, endPoint x: 322, endPoint y: 51, distance: 37.5
click at [377, 107] on div at bounding box center [433, 107] width 112 height 0
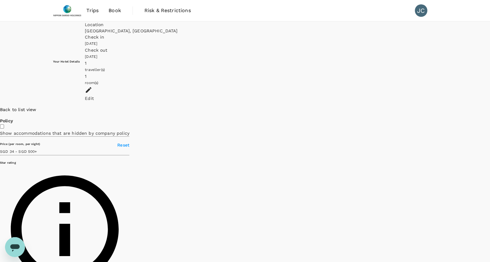
drag, startPoint x: 323, startPoint y: 113, endPoint x: 256, endPoint y: 245, distance: 146.9
click at [489, 107] on div at bounding box center [490, 107] width 0 height 0
drag, startPoint x: 307, startPoint y: 134, endPoint x: 327, endPoint y: 35, distance: 100.8
drag, startPoint x: 269, startPoint y: 146, endPoint x: 247, endPoint y: 137, distance: 24.1
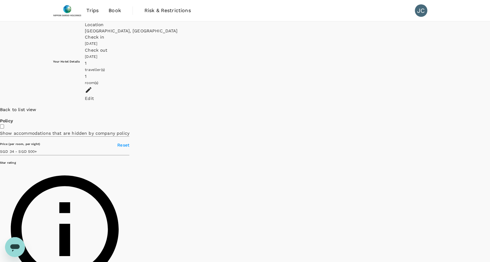
drag, startPoint x: 168, startPoint y: 155, endPoint x: 243, endPoint y: 125, distance: 80.6
click at [451, 107] on div at bounding box center [470, 107] width 39 height 0
drag, startPoint x: 231, startPoint y: 146, endPoint x: 273, endPoint y: 68, distance: 89.0
click at [451, 107] on div at bounding box center [470, 107] width 39 height 0
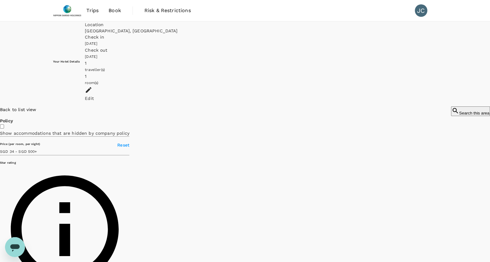
drag, startPoint x: 284, startPoint y: 148, endPoint x: 315, endPoint y: 76, distance: 78.2
click at [451, 107] on div at bounding box center [470, 107] width 39 height 0
drag, startPoint x: 288, startPoint y: 131, endPoint x: 342, endPoint y: 95, distance: 65.3
click at [451, 107] on div at bounding box center [470, 107] width 39 height 0
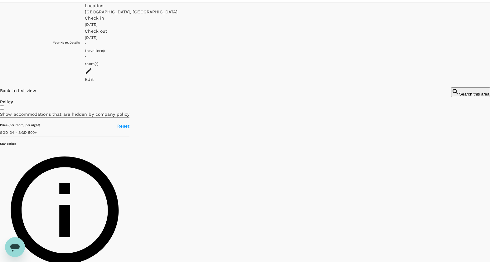
scroll to position [25, 0]
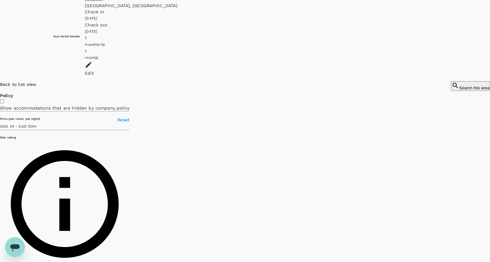
drag, startPoint x: 212, startPoint y: 78, endPoint x: 288, endPoint y: 153, distance: 107.1
click at [451, 81] on div at bounding box center [470, 81] width 39 height 0
drag, startPoint x: 296, startPoint y: 152, endPoint x: 341, endPoint y: 155, distance: 44.6
click at [451, 81] on div at bounding box center [470, 81] width 39 height 0
drag, startPoint x: 243, startPoint y: 133, endPoint x: 248, endPoint y: 70, distance: 63.4
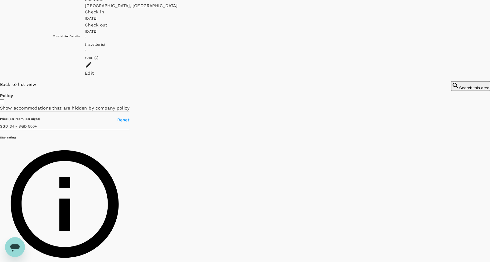
click at [451, 81] on div at bounding box center [470, 81] width 39 height 0
drag, startPoint x: 240, startPoint y: 127, endPoint x: 267, endPoint y: 150, distance: 35.8
click at [451, 81] on div at bounding box center [470, 81] width 39 height 0
click at [451, 82] on icon "button" at bounding box center [454, 85] width 7 height 7
drag, startPoint x: 375, startPoint y: 167, endPoint x: 385, endPoint y: 256, distance: 90.4
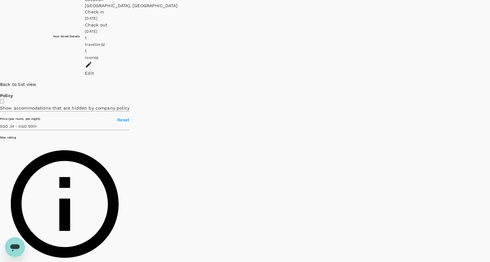
drag, startPoint x: 333, startPoint y: 126, endPoint x: 347, endPoint y: 154, distance: 32.1
click at [489, 81] on div at bounding box center [490, 81] width 0 height 0
drag, startPoint x: 353, startPoint y: 153, endPoint x: 337, endPoint y: 95, distance: 60.4
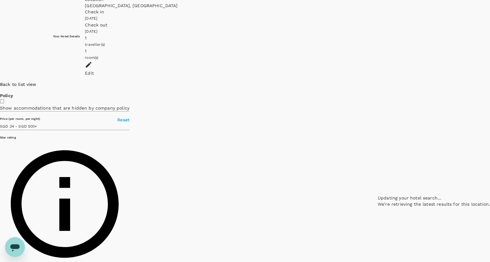
drag, startPoint x: 338, startPoint y: 98, endPoint x: 333, endPoint y: 136, distance: 38.0
click at [377, 81] on div at bounding box center [433, 81] width 112 height 0
drag, startPoint x: 342, startPoint y: 193, endPoint x: 335, endPoint y: 142, distance: 51.6
drag, startPoint x: 352, startPoint y: 161, endPoint x: 323, endPoint y: 30, distance: 134.1
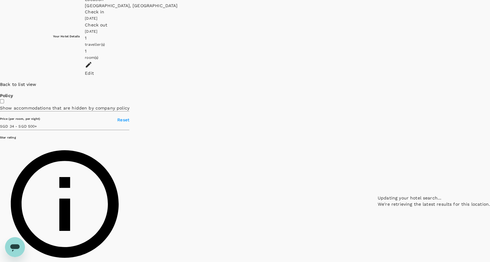
drag, startPoint x: 310, startPoint y: 92, endPoint x: 314, endPoint y: 212, distance: 120.0
click at [377, 81] on div at bounding box center [433, 81] width 112 height 0
drag, startPoint x: 319, startPoint y: 189, endPoint x: 318, endPoint y: 141, distance: 47.7
click at [489, 81] on div at bounding box center [490, 81] width 0 height 0
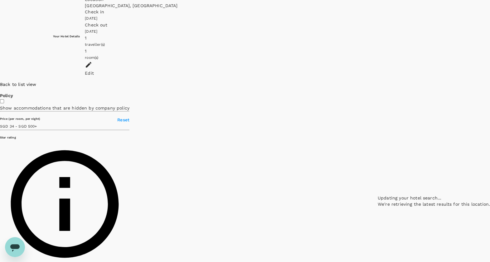
drag, startPoint x: 302, startPoint y: 127, endPoint x: 289, endPoint y: 152, distance: 28.7
click at [377, 81] on div at bounding box center [433, 81] width 112 height 0
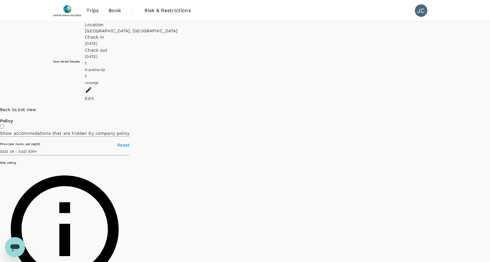
click at [72, 13] on img at bounding box center [67, 11] width 29 height 14
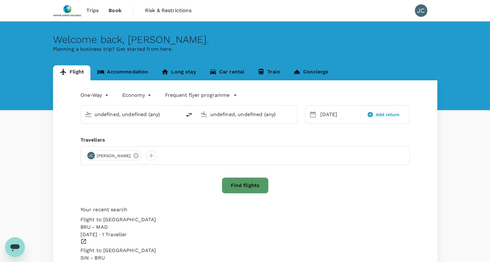
type input "Madrid–Barajas (MAD)"
type input "Singapore Changi (SIN)"
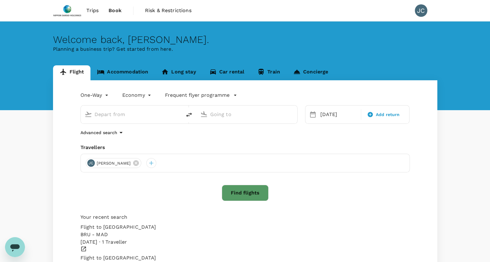
type input "Madrid–Barajas (MAD)"
type input "Singapore Changi (SIN)"
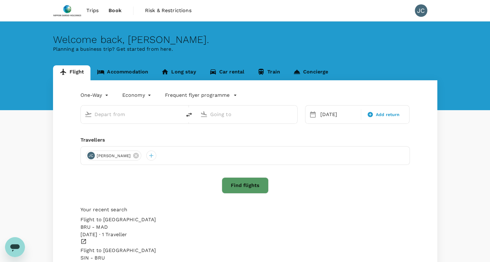
type input "Madrid–Barajas (MAD)"
type input "Singapore Changi (SIN)"
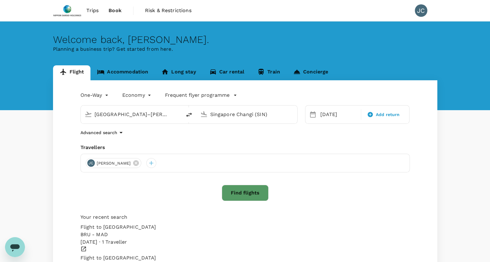
click at [131, 114] on input "Madrid–Barajas (MAD)" at bounding box center [131, 115] width 74 height 10
drag, startPoint x: 140, startPoint y: 63, endPoint x: 139, endPoint y: 66, distance: 3.5
click at [139, 65] on div "Welcome back , Jonathan . Planning a business trip? Get started from here." at bounding box center [245, 66] width 490 height 89
drag, startPoint x: 139, startPoint y: 66, endPoint x: 135, endPoint y: 71, distance: 6.5
click at [135, 71] on link "Accommodation" at bounding box center [122, 72] width 64 height 15
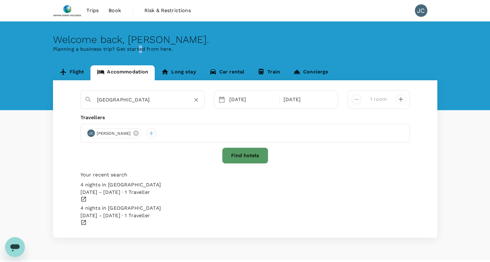
click at [130, 98] on input "Madrid" at bounding box center [140, 100] width 86 height 10
type input "[GEOGRAPHIC_DATA]"
click at [230, 158] on button "Find hotels" at bounding box center [245, 156] width 46 height 16
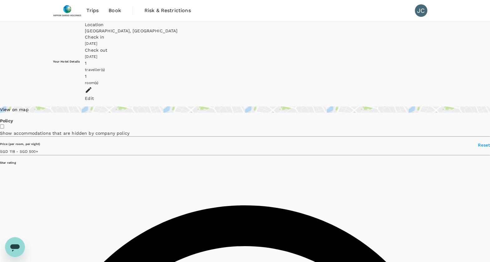
type input "499.97"
type input "117.94"
type input "499.94"
type input "80.94"
click at [116, 107] on div "View on map" at bounding box center [245, 110] width 490 height 6
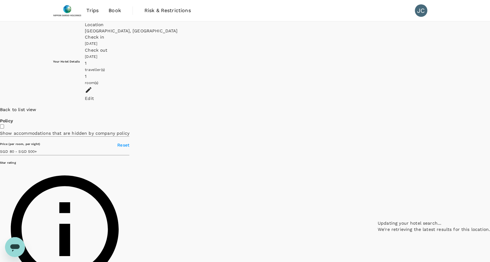
drag, startPoint x: 353, startPoint y: 192, endPoint x: 242, endPoint y: 132, distance: 126.3
drag, startPoint x: 280, startPoint y: 148, endPoint x: 223, endPoint y: 156, distance: 56.9
click at [377, 107] on div at bounding box center [433, 107] width 112 height 0
drag, startPoint x: 241, startPoint y: 216, endPoint x: 251, endPoint y: 204, distance: 15.1
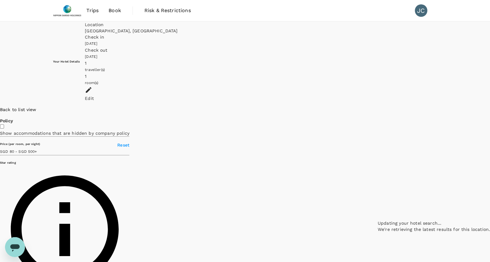
click at [377, 107] on div at bounding box center [433, 107] width 112 height 0
click at [443, 82] on p "SGD 233.01" at bounding box center [443, 78] width 0 height 8
type input "499.46"
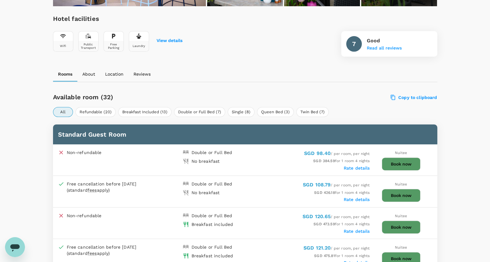
scroll to position [234, 0]
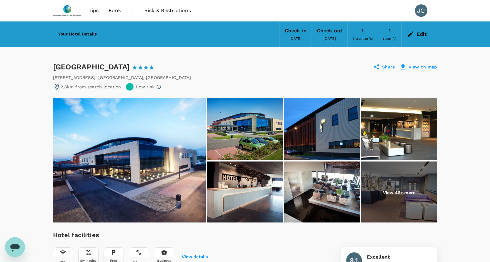
click at [74, 14] on img at bounding box center [67, 11] width 29 height 14
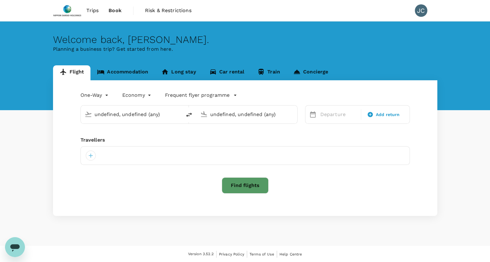
type input "Madrid–Barajas (MAD)"
type input "Singapore Changi (SIN)"
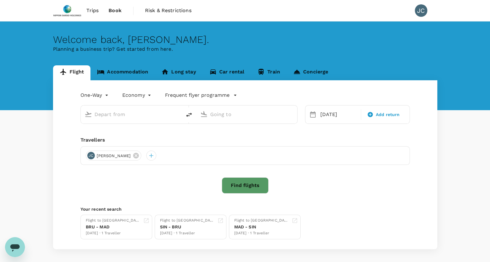
type input "Madrid–Barajas (MAD)"
type input "Singapore Changi (SIN)"
type input "Madrid–Barajas (MAD)"
type input "Singapore Changi (SIN)"
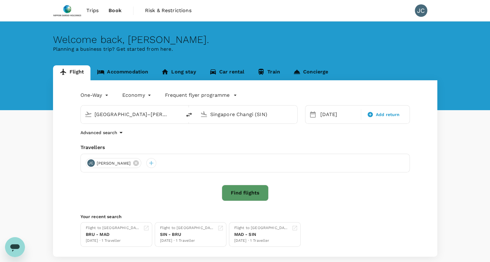
click at [132, 73] on link "Accommodation" at bounding box center [122, 72] width 64 height 15
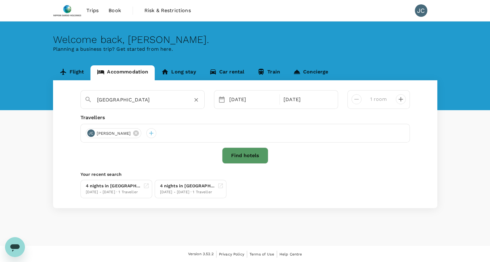
click at [135, 103] on input "Antwerp" at bounding box center [140, 100] width 86 height 10
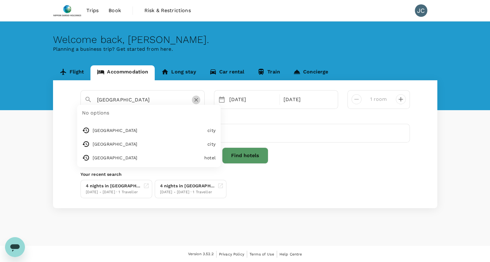
click at [195, 101] on icon "Clear" at bounding box center [196, 100] width 6 height 6
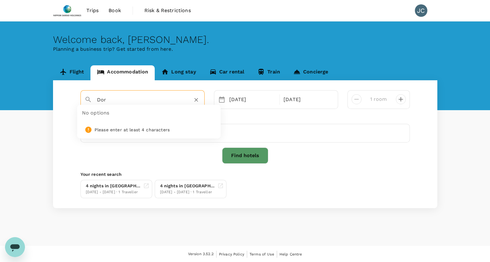
type input "Dor"
type input "Dord"
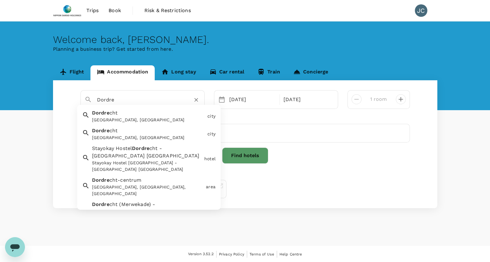
click at [161, 121] on div "Dordrecht, Netherlands" at bounding box center [148, 120] width 113 height 7
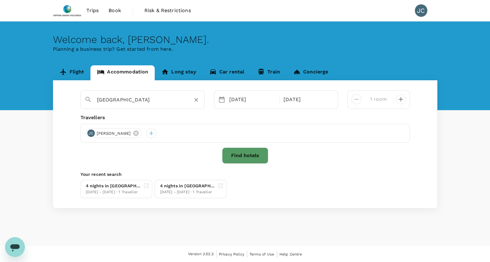
type input "Dordrecht"
click at [233, 154] on button "Find hotels" at bounding box center [245, 156] width 46 height 16
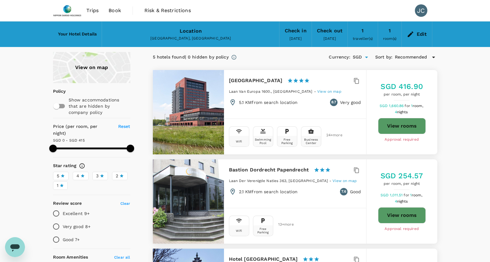
type input "415"
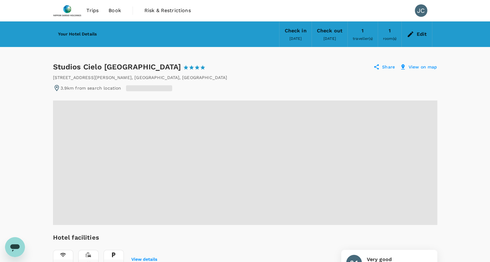
radio input "true"
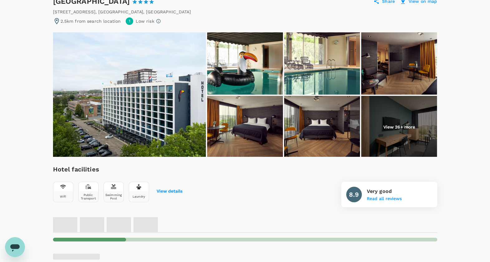
scroll to position [78, 0]
